Goal: Find specific page/section: Find specific page/section

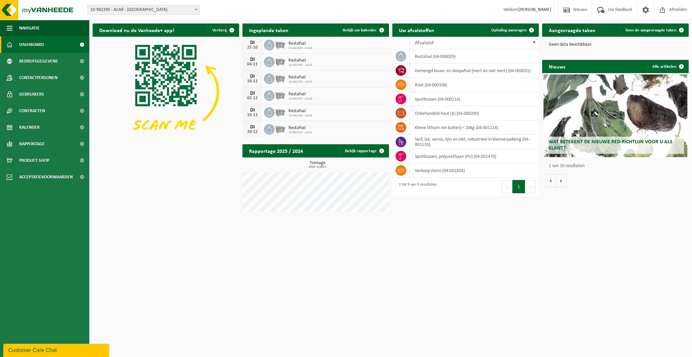
drag, startPoint x: 115, startPoint y: 17, endPoint x: 117, endPoint y: 9, distance: 7.9
click at [115, 17] on div "Vestiging: 10-982389 - GEZEL NV - BUGGENHOUT 10-982395 - ACAR - SINT-NIKLAAS 10…" at bounding box center [346, 10] width 692 height 20
click at [33, 46] on span "Dashboard" at bounding box center [31, 44] width 25 height 17
click at [42, 114] on span "Contracten" at bounding box center [32, 110] width 26 height 17
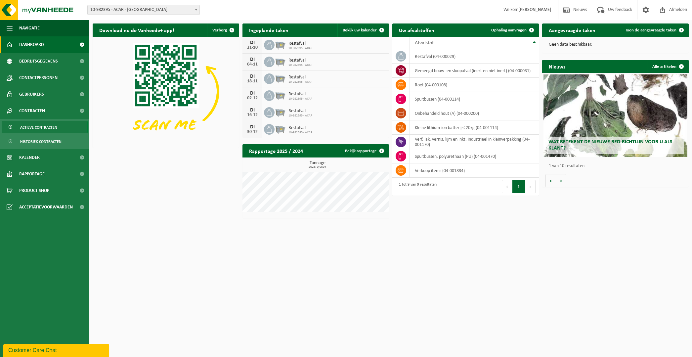
click at [45, 127] on span "Actieve contracten" at bounding box center [38, 127] width 37 height 13
